Goal: Information Seeking & Learning: Learn about a topic

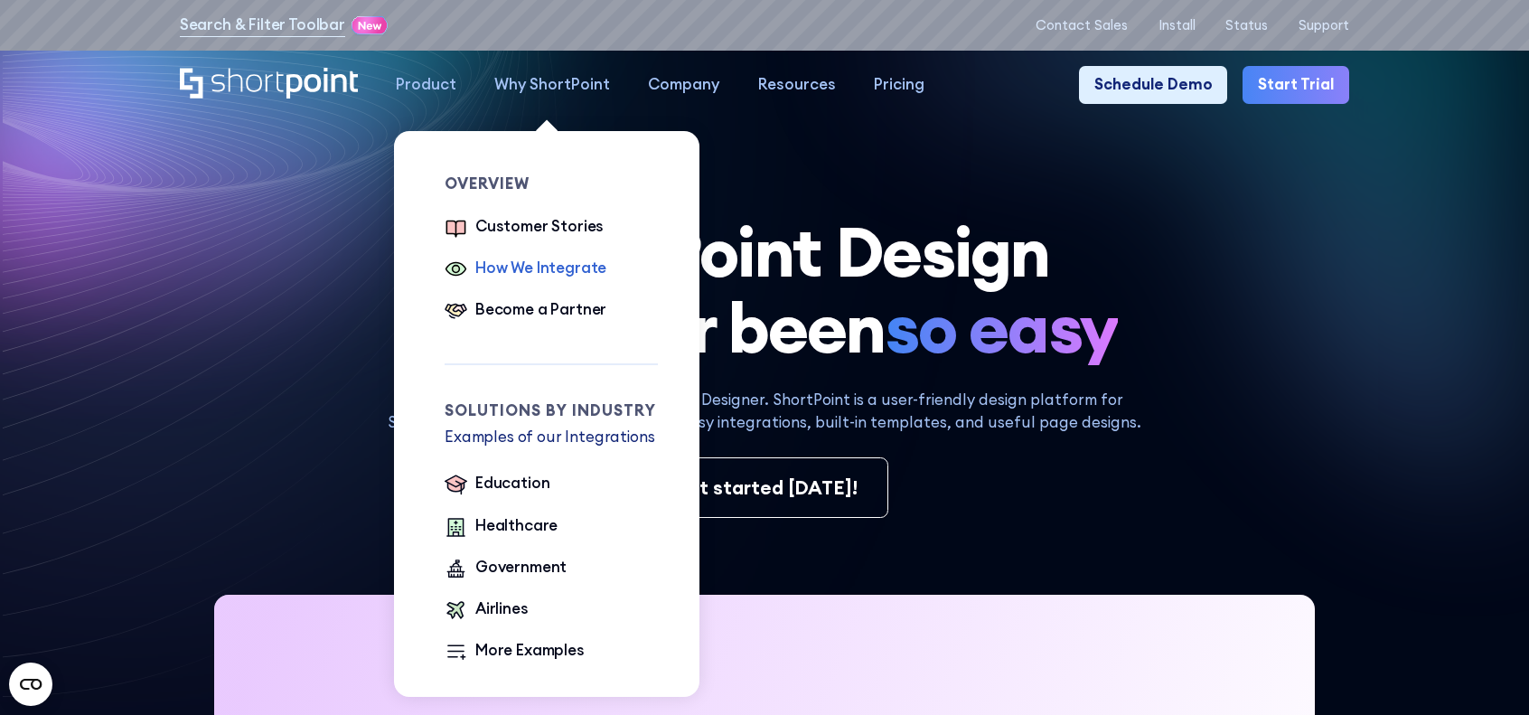
click at [530, 264] on div "How We Integrate" at bounding box center [540, 268] width 131 height 23
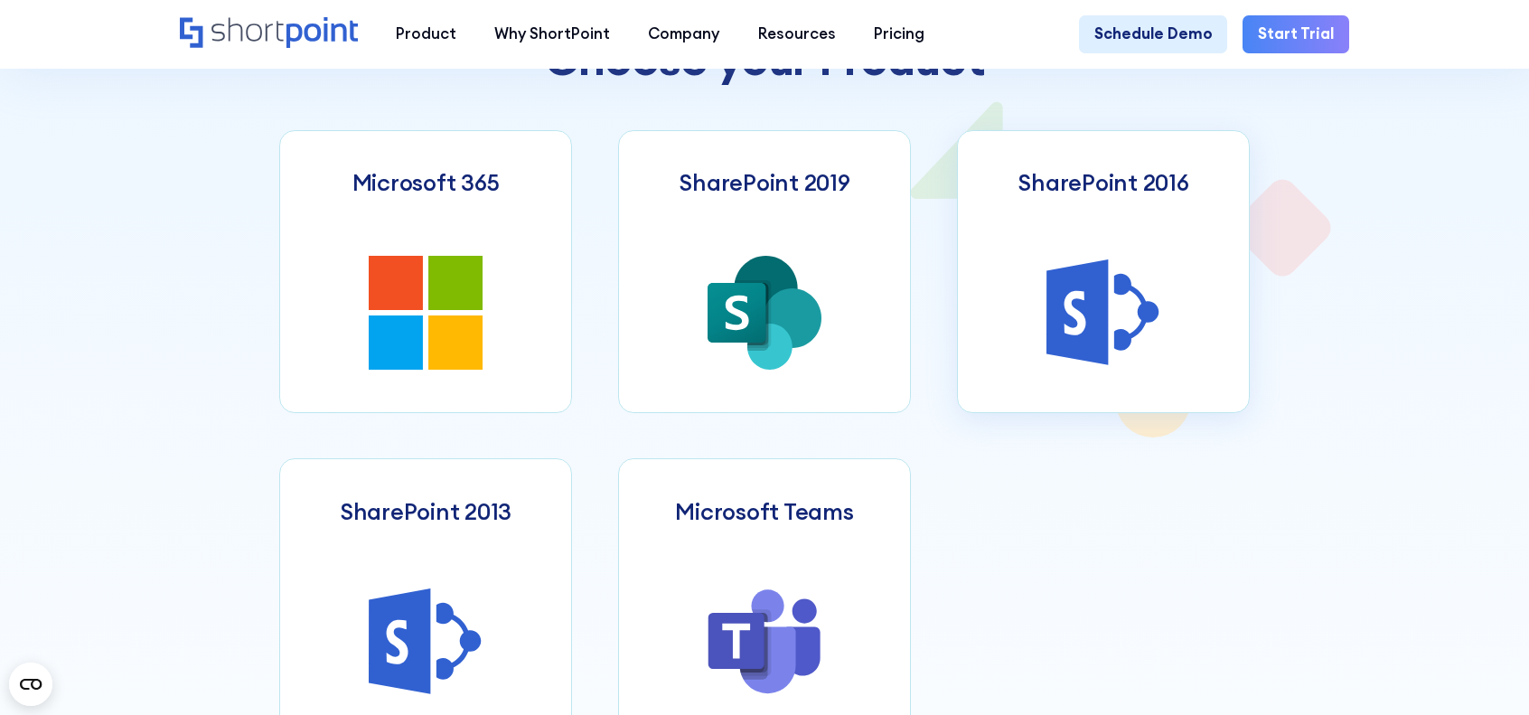
scroll to position [904, 0]
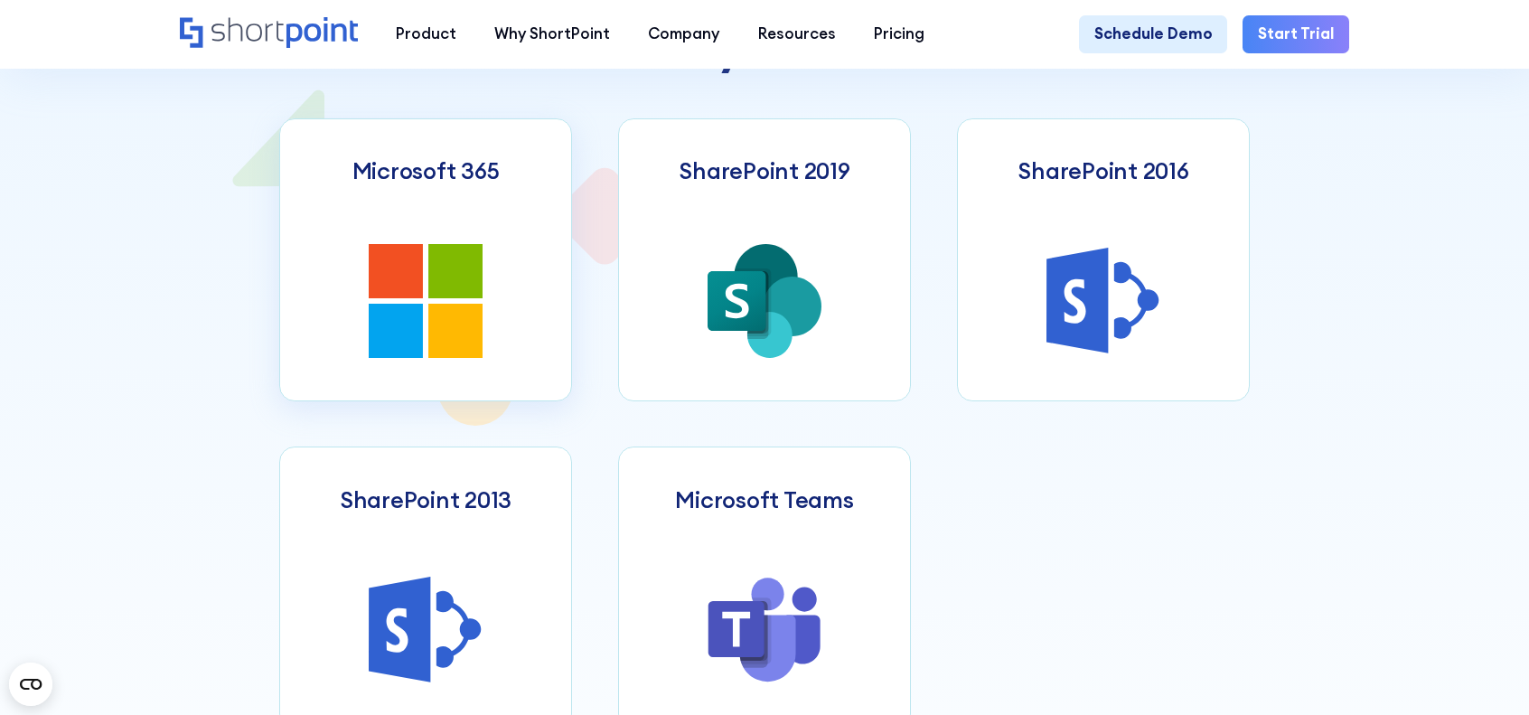
click at [475, 289] on icon at bounding box center [455, 271] width 54 height 54
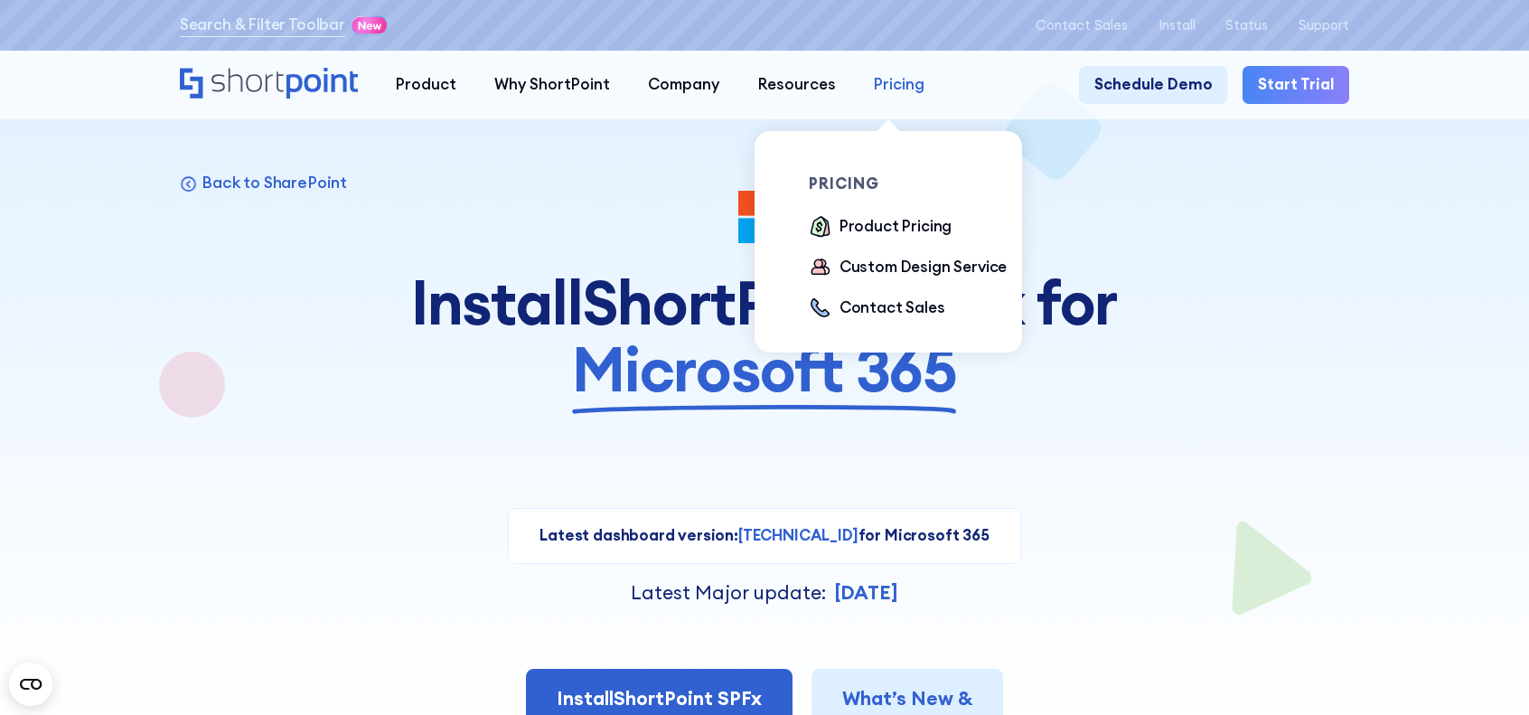
click at [879, 79] on div "Pricing" at bounding box center [899, 84] width 51 height 23
click at [899, 230] on div "Product Pricing" at bounding box center [895, 226] width 112 height 23
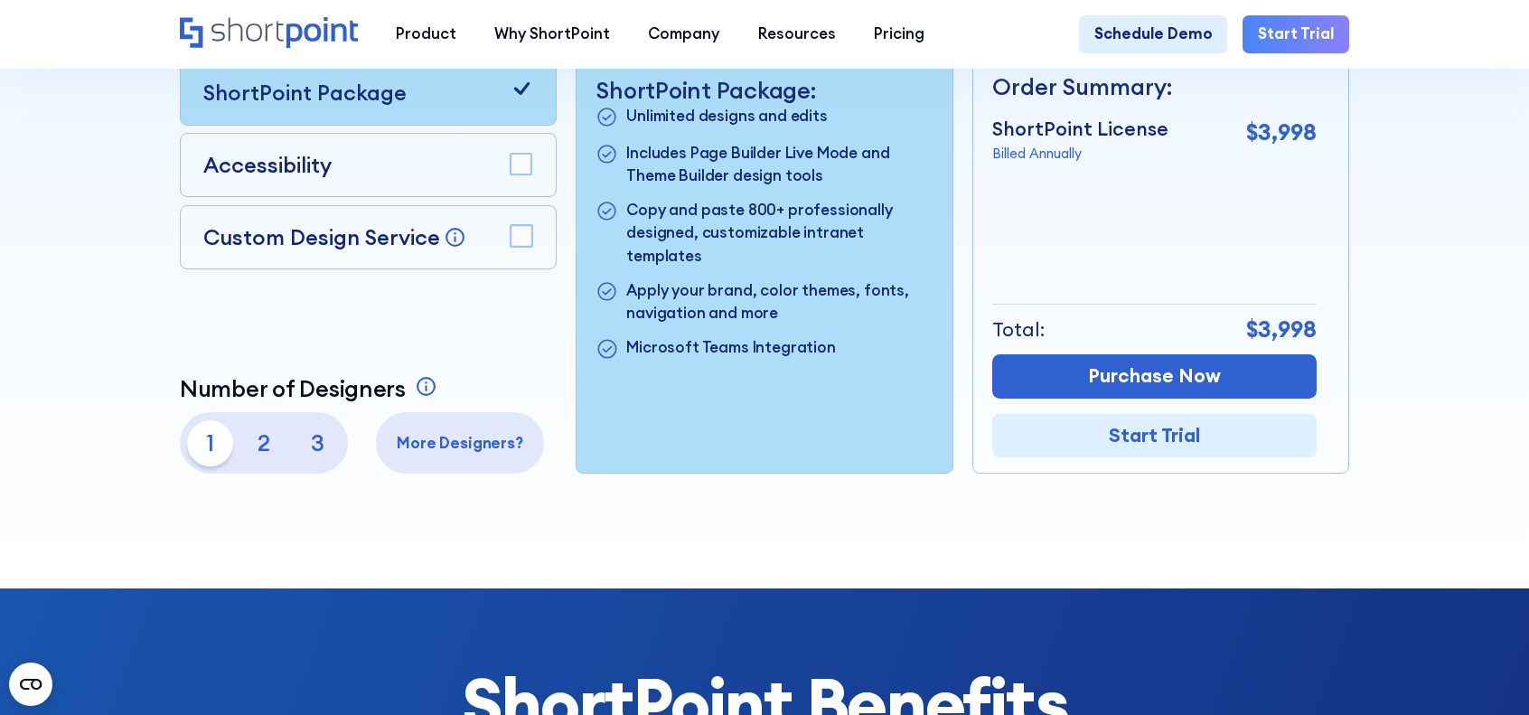
scroll to position [452, 0]
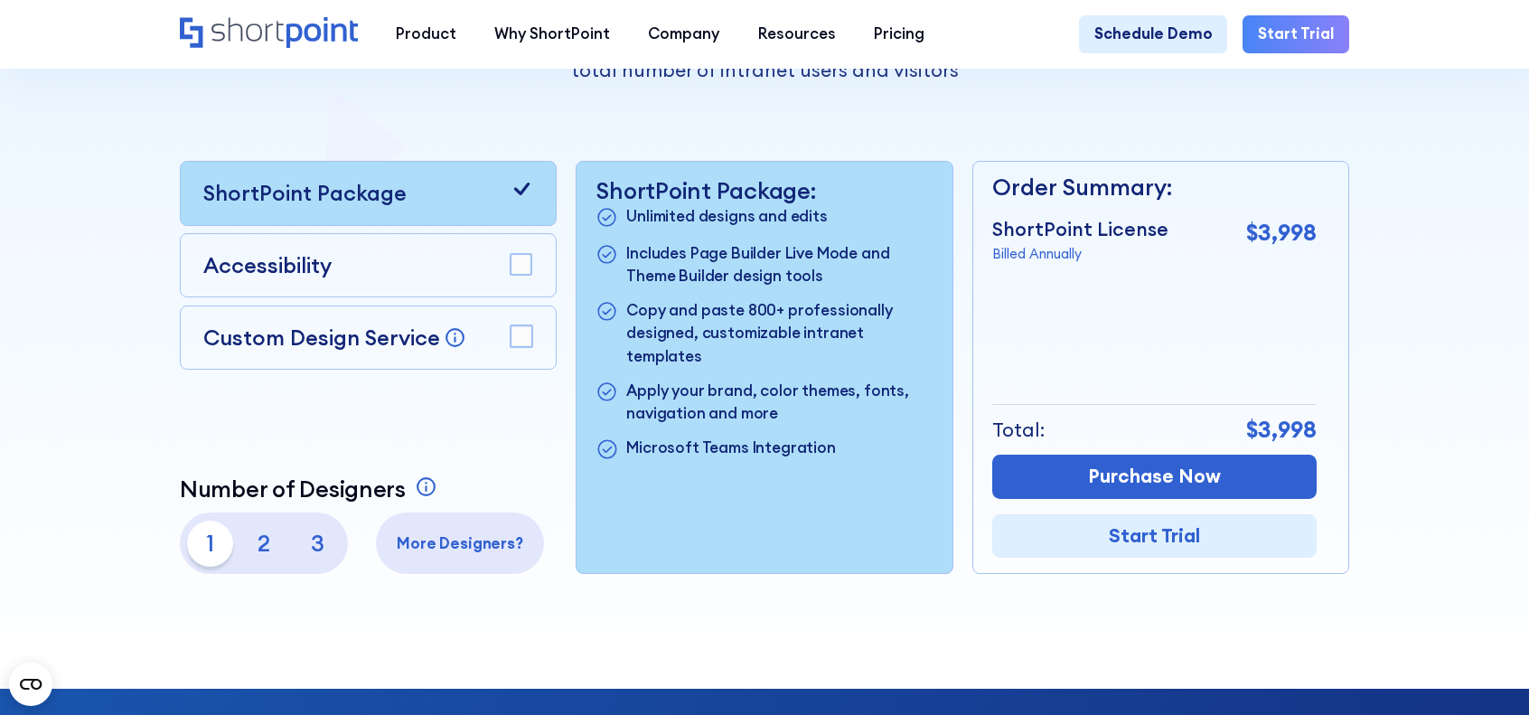
click at [524, 272] on rect at bounding box center [521, 264] width 21 height 21
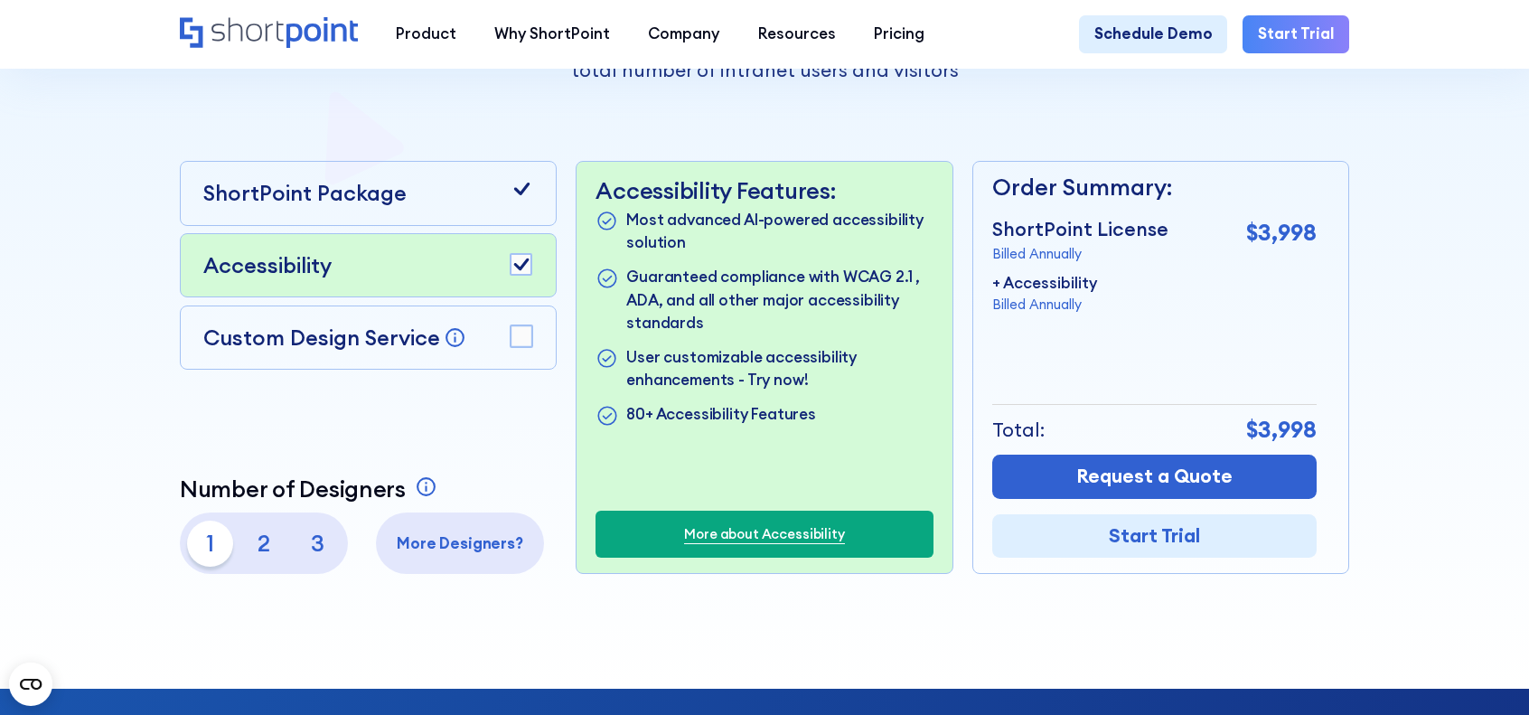
click at [524, 275] on rect at bounding box center [521, 264] width 21 height 21
click at [517, 338] on rect at bounding box center [521, 335] width 21 height 21
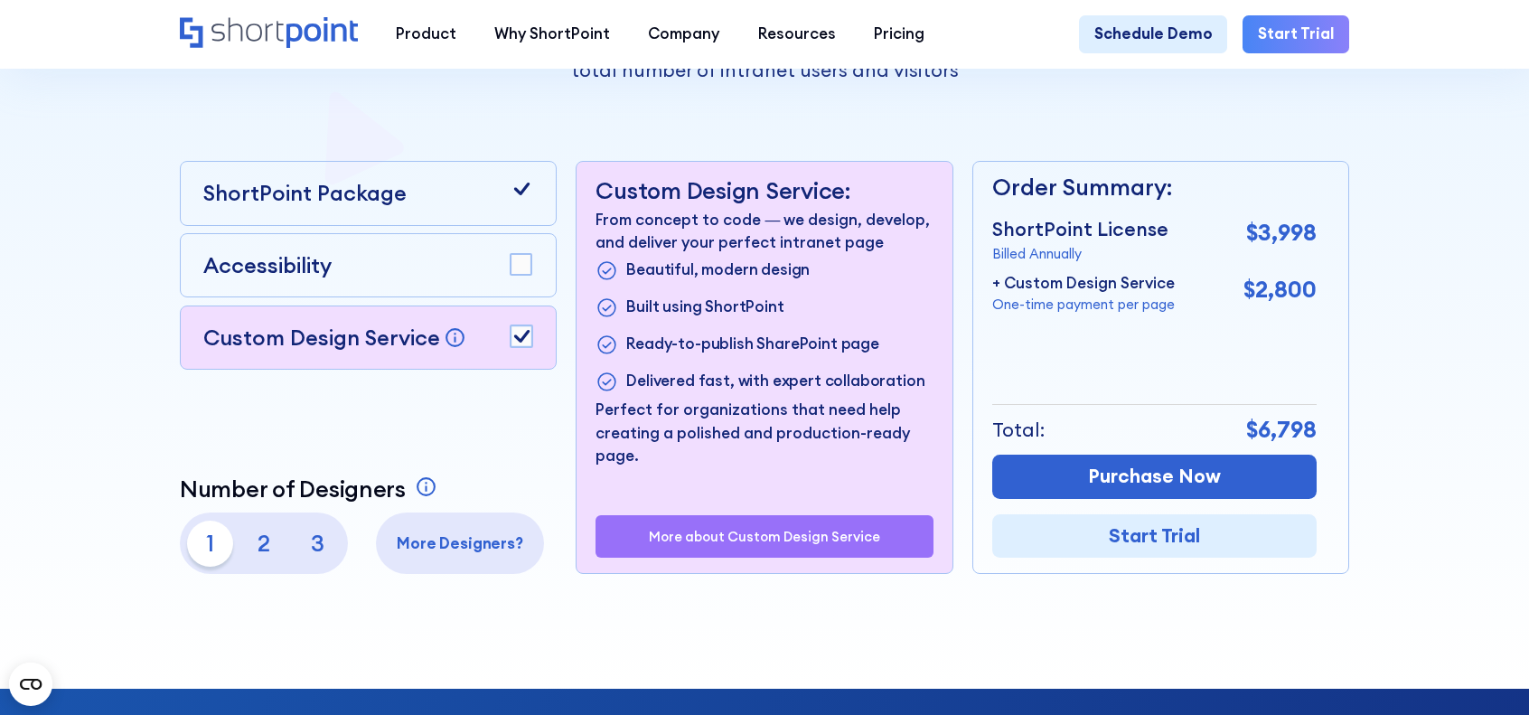
click at [517, 338] on rect at bounding box center [521, 335] width 21 height 21
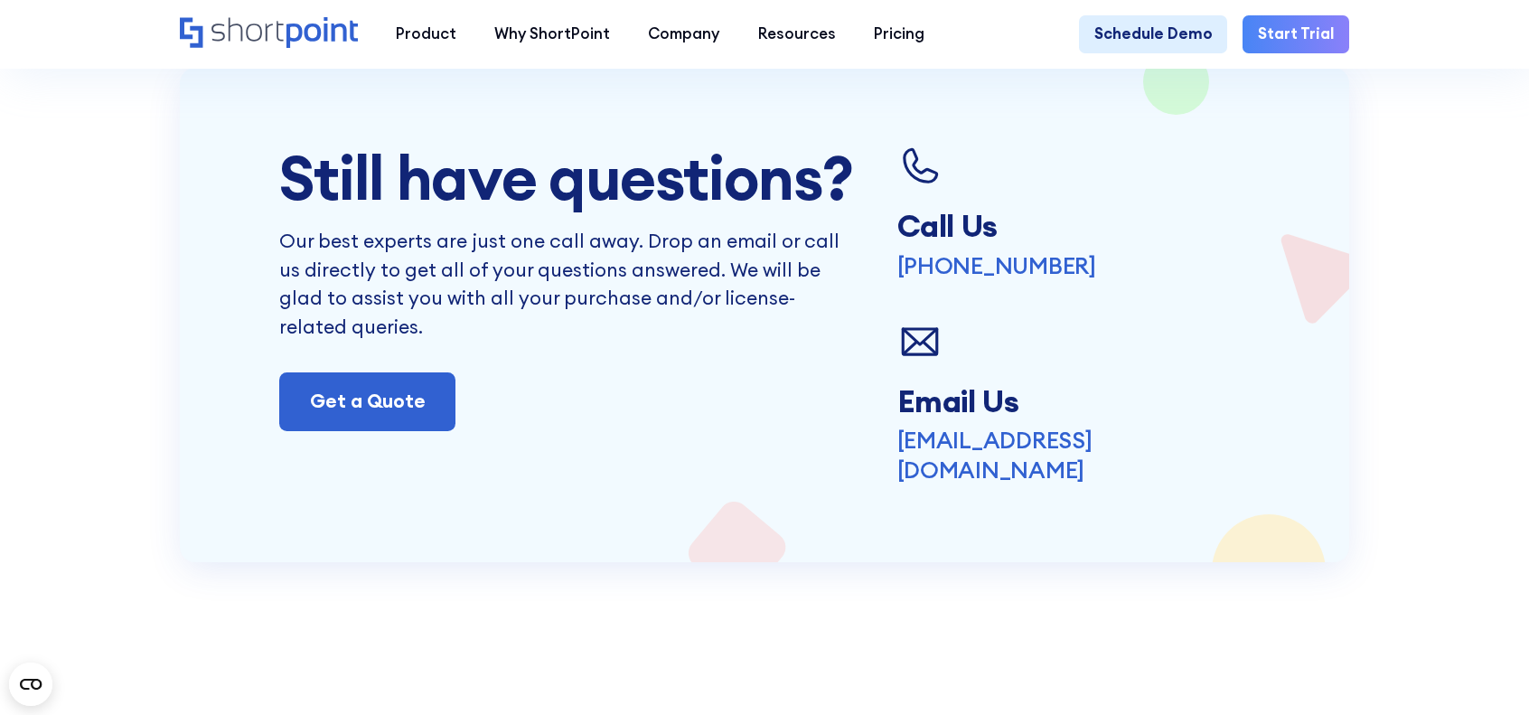
scroll to position [4066, 0]
